Goal: Task Accomplishment & Management: Use online tool/utility

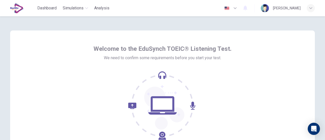
scroll to position [71, 0]
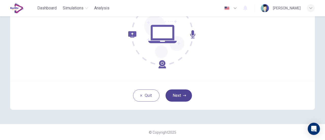
click at [183, 97] on icon "button" at bounding box center [184, 95] width 3 height 3
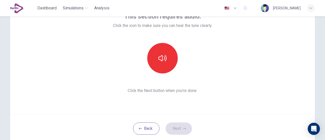
scroll to position [0, 0]
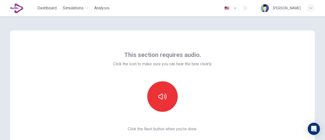
click at [208, 96] on div at bounding box center [162, 96] width 99 height 31
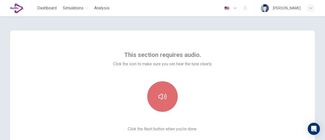
click at [168, 98] on button "button" at bounding box center [162, 96] width 31 height 31
click at [165, 98] on icon "button" at bounding box center [163, 97] width 8 height 8
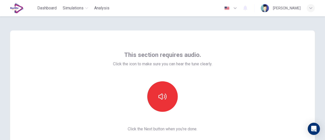
drag, startPoint x: 108, startPoint y: 5, endPoint x: 176, endPoint y: 80, distance: 101.3
click at [176, 80] on div "This section requires audio. Click the icon to make sure you can hear the tune …" at bounding box center [162, 91] width 99 height 81
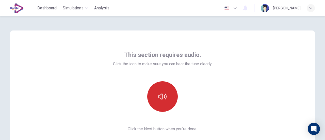
click at [165, 95] on icon "button" at bounding box center [163, 97] width 8 height 6
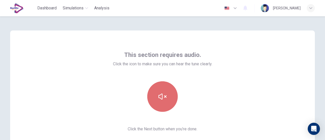
click at [165, 94] on icon "button" at bounding box center [163, 97] width 8 height 8
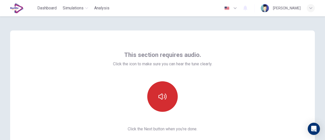
click at [154, 98] on button "button" at bounding box center [162, 96] width 31 height 31
drag, startPoint x: 147, startPoint y: 102, endPoint x: 152, endPoint y: 99, distance: 5.8
click at [148, 101] on div at bounding box center [162, 96] width 55 height 31
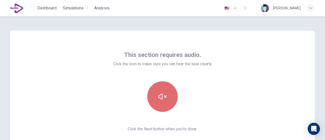
click at [157, 98] on button "button" at bounding box center [162, 96] width 31 height 31
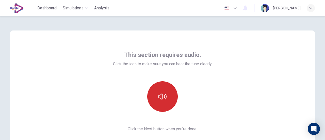
click at [157, 98] on button "button" at bounding box center [162, 96] width 31 height 31
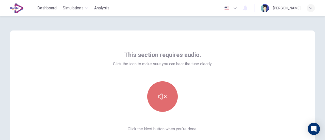
click at [163, 104] on button "button" at bounding box center [162, 96] width 31 height 31
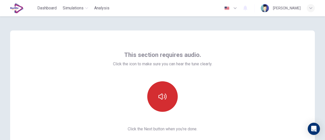
scroll to position [71, 0]
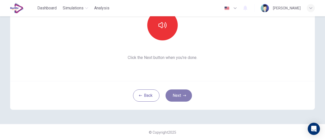
click at [176, 96] on button "Next" at bounding box center [179, 96] width 26 height 12
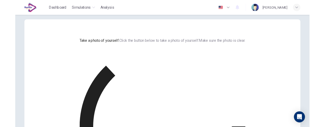
scroll to position [0, 0]
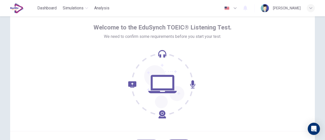
scroll to position [71, 0]
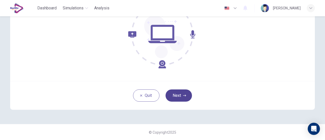
click at [184, 95] on icon "button" at bounding box center [184, 96] width 3 height 2
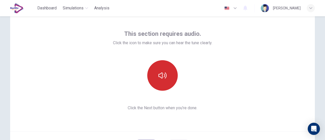
scroll to position [21, 0]
click at [161, 82] on button "button" at bounding box center [162, 76] width 31 height 31
click at [175, 76] on button "button" at bounding box center [162, 76] width 31 height 31
click at [168, 80] on button "button" at bounding box center [162, 76] width 31 height 31
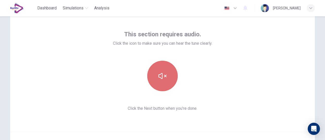
click at [166, 79] on button "button" at bounding box center [162, 76] width 31 height 31
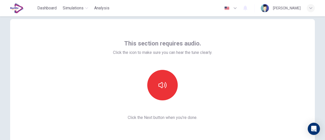
scroll to position [0, 0]
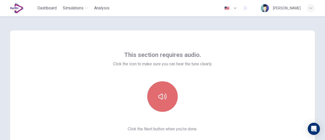
click at [166, 91] on button "button" at bounding box center [162, 96] width 31 height 31
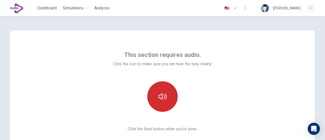
click at [169, 95] on button "button" at bounding box center [162, 96] width 31 height 31
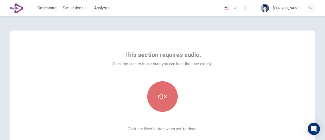
click at [169, 95] on button "button" at bounding box center [162, 96] width 31 height 31
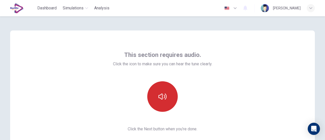
click at [162, 98] on icon "button" at bounding box center [163, 97] width 8 height 8
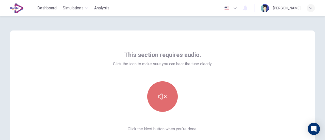
click at [162, 98] on icon "button" at bounding box center [163, 97] width 8 height 8
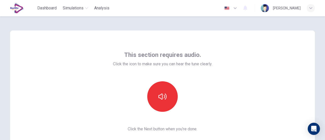
click at [191, 104] on div at bounding box center [162, 96] width 99 height 31
click at [235, 87] on div "This section requires audio. Click the icon to make sure you can hear the tune …" at bounding box center [162, 92] width 305 height 122
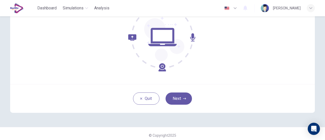
scroll to position [71, 0]
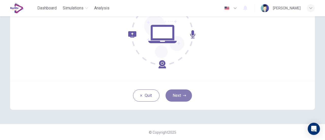
click at [172, 93] on button "Next" at bounding box center [179, 96] width 26 height 12
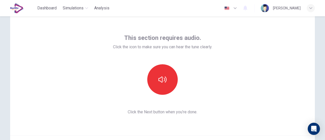
scroll to position [0, 0]
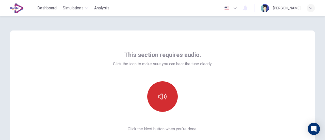
click at [159, 97] on icon "button" at bounding box center [163, 97] width 8 height 8
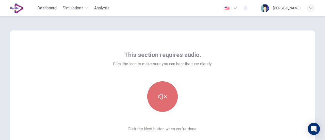
click at [159, 97] on icon "button" at bounding box center [163, 97] width 8 height 8
click at [167, 99] on button "button" at bounding box center [162, 96] width 31 height 31
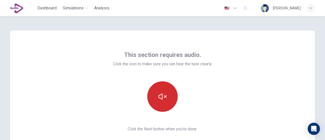
click at [167, 99] on button "button" at bounding box center [162, 96] width 31 height 31
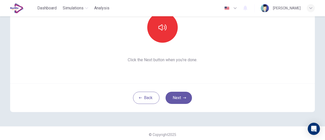
scroll to position [71, 0]
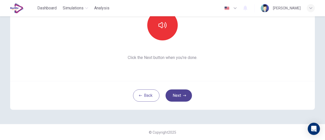
click at [173, 94] on button "Next" at bounding box center [179, 96] width 26 height 12
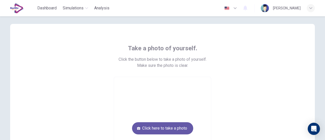
scroll to position [0, 0]
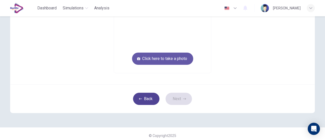
click at [148, 100] on button "Back" at bounding box center [146, 99] width 26 height 12
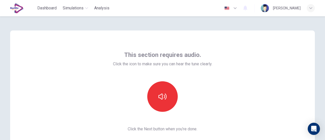
click at [165, 80] on div "This section requires audio. Click the icon to make sure you can hear the tune …" at bounding box center [162, 91] width 99 height 81
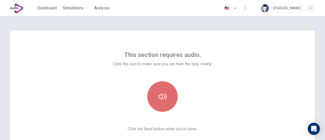
click at [163, 87] on button "button" at bounding box center [162, 96] width 31 height 31
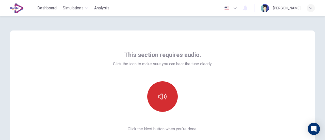
click at [152, 89] on button "button" at bounding box center [162, 96] width 31 height 31
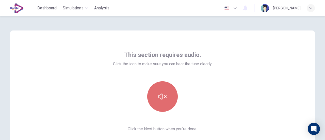
click at [152, 92] on button "button" at bounding box center [162, 96] width 31 height 31
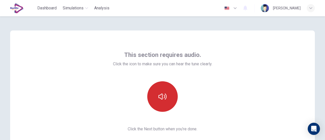
drag, startPoint x: 140, startPoint y: 89, endPoint x: 159, endPoint y: 93, distance: 19.1
click at [152, 91] on div at bounding box center [162, 96] width 55 height 31
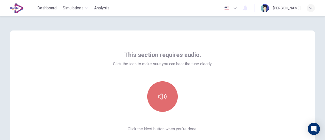
click at [159, 93] on icon "button" at bounding box center [163, 97] width 8 height 8
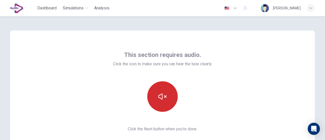
click at [156, 95] on button "button" at bounding box center [162, 96] width 31 height 31
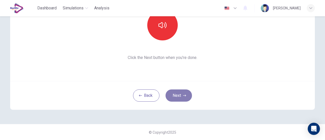
click at [189, 98] on button "Next" at bounding box center [179, 96] width 26 height 12
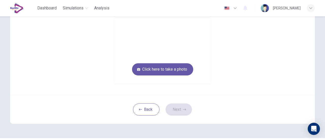
scroll to position [54, 0]
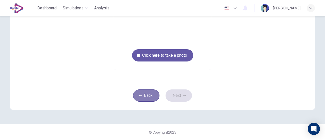
click at [146, 100] on button "Back" at bounding box center [146, 96] width 26 height 12
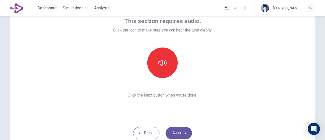
scroll to position [71, 0]
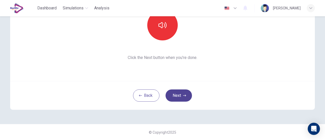
click at [185, 100] on button "Next" at bounding box center [179, 96] width 26 height 12
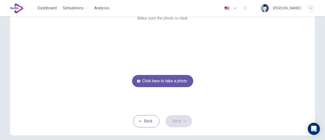
scroll to position [46, 0]
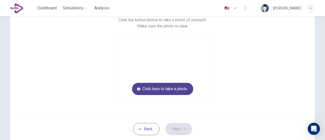
click at [165, 90] on button "Click here to take a photo" at bounding box center [162, 89] width 61 height 12
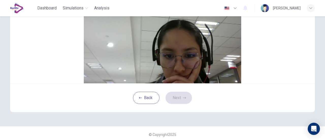
scroll to position [42, 0]
